Goal: Transaction & Acquisition: Purchase product/service

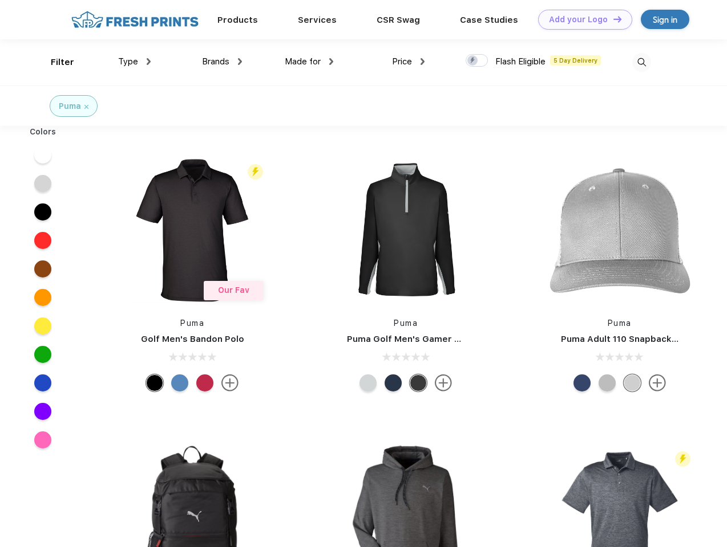
click at [581, 19] on link "Add your Logo Design Tool" at bounding box center [585, 20] width 94 height 20
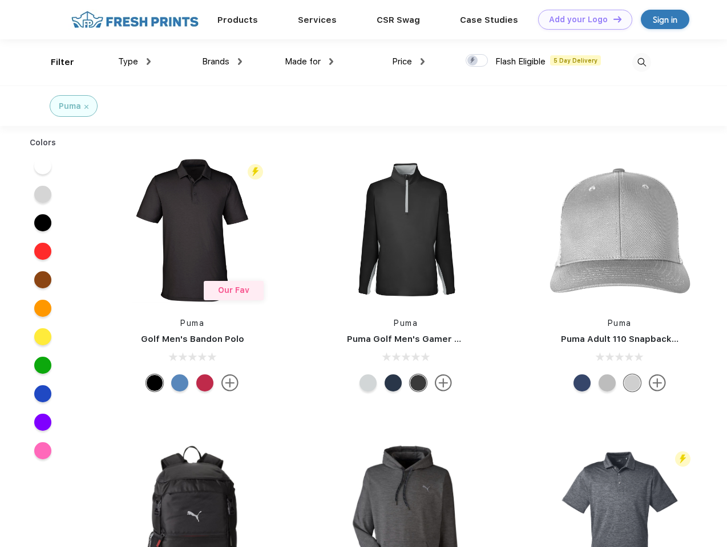
click at [0, 0] on div "Design Tool" at bounding box center [0, 0] width 0 height 0
click at [612, 19] on link "Add your Logo Design Tool" at bounding box center [585, 20] width 94 height 20
click at [55, 62] on div "Filter" at bounding box center [62, 62] width 23 height 13
click at [135, 62] on span "Type" at bounding box center [128, 61] width 20 height 10
click at [222, 62] on span "Brands" at bounding box center [215, 61] width 27 height 10
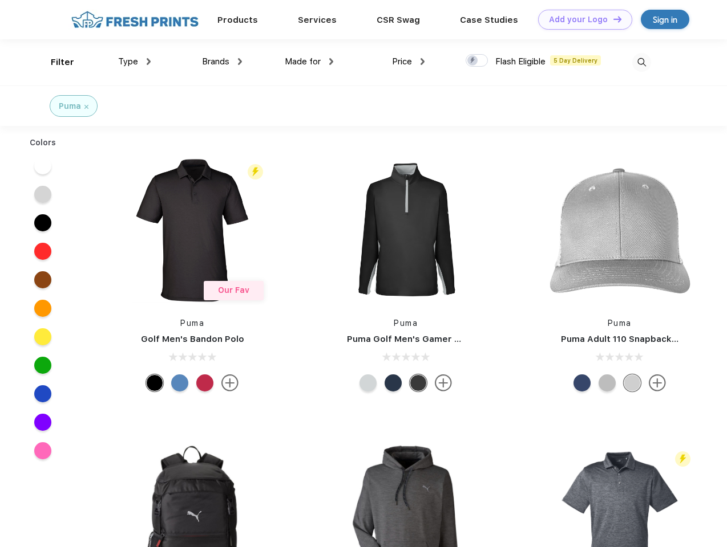
click at [309, 62] on span "Made for" at bounding box center [303, 61] width 36 height 10
click at [408, 62] on span "Price" at bounding box center [402, 61] width 20 height 10
click at [477, 61] on div at bounding box center [476, 60] width 22 height 13
click at [473, 61] on input "checkbox" at bounding box center [468, 57] width 7 height 7
click at [641, 62] on img at bounding box center [641, 62] width 19 height 19
